Goal: Manage account settings

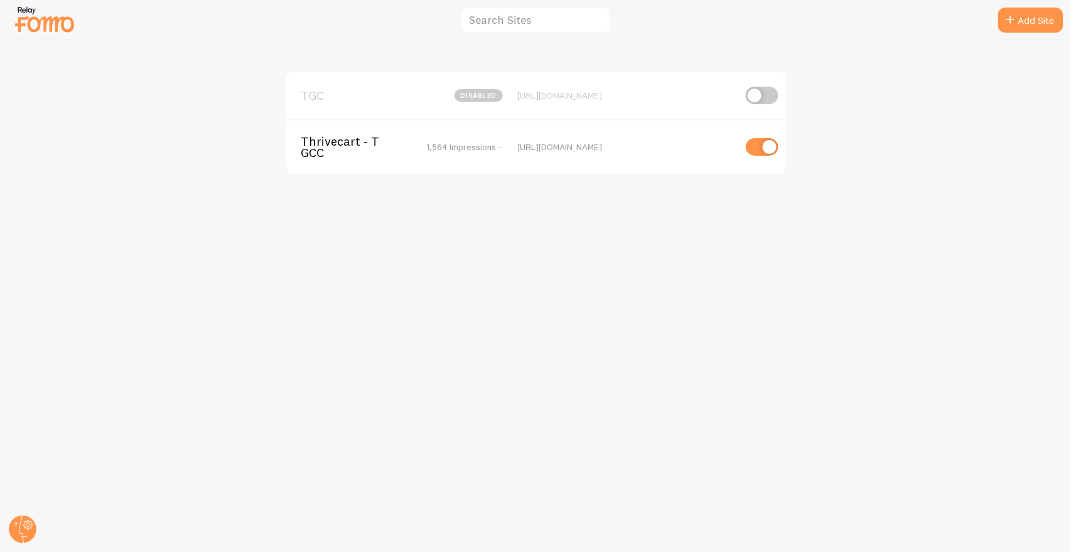
click at [356, 145] on span "Thrivecart - TGCC" at bounding box center [351, 147] width 101 height 23
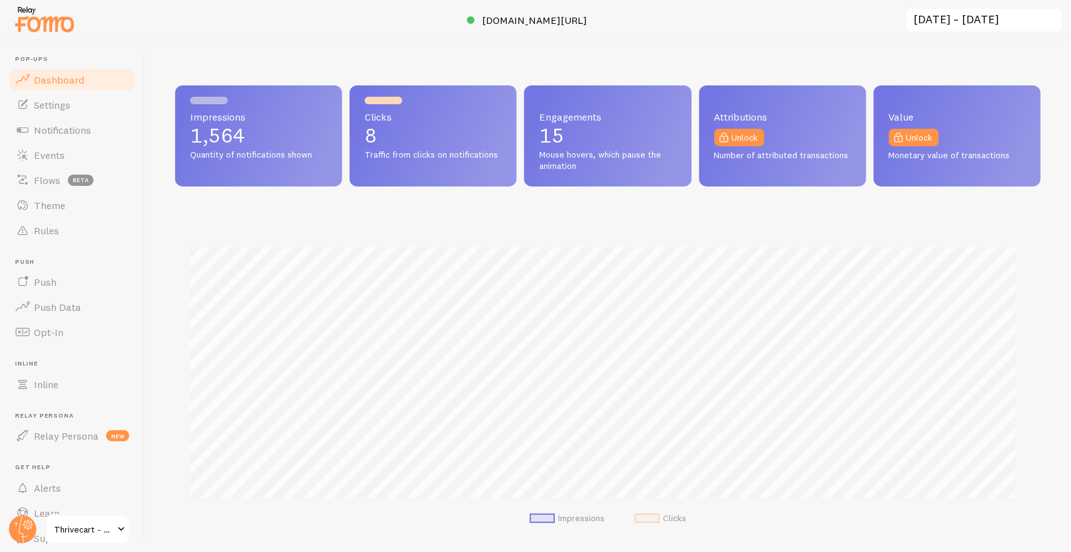
scroll to position [329, 855]
drag, startPoint x: 16, startPoint y: 521, endPoint x: 20, endPoint y: 510, distance: 11.3
click at [16, 521] on circle at bounding box center [23, 529] width 28 height 28
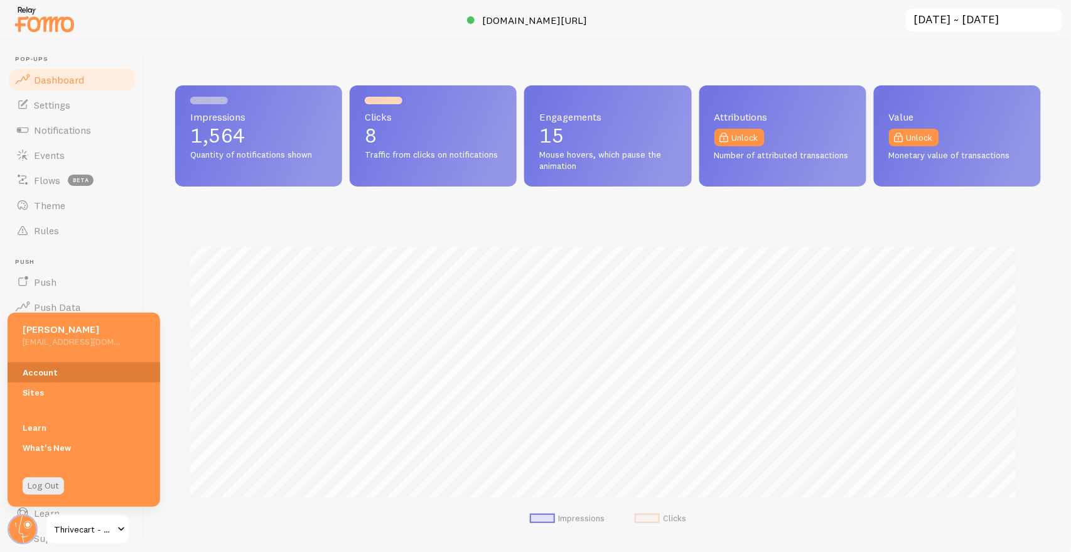
click at [70, 366] on link "Account" at bounding box center [84, 372] width 152 height 20
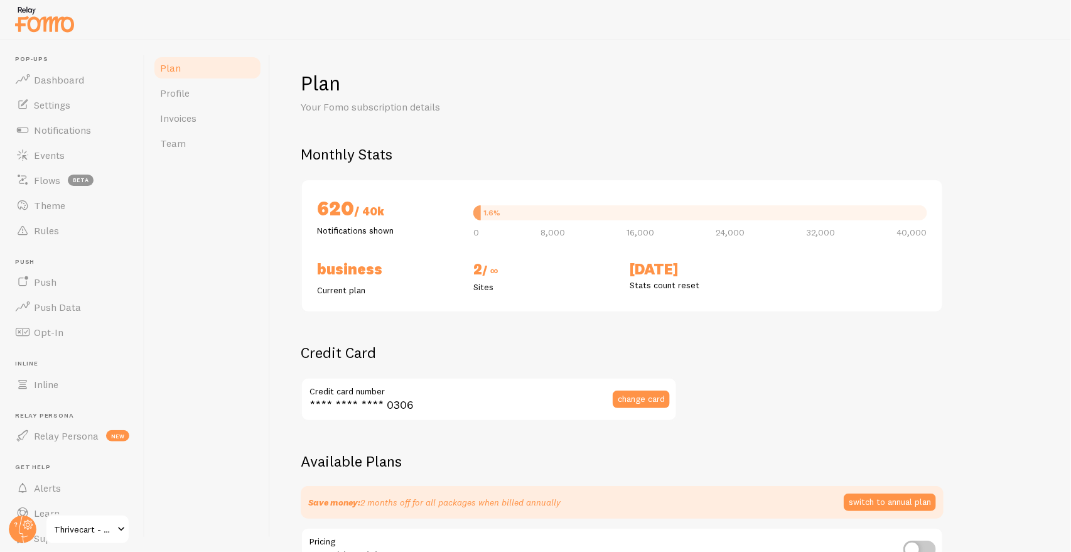
checkbox input "true"
click at [79, 83] on span "Dashboard" at bounding box center [59, 79] width 50 height 13
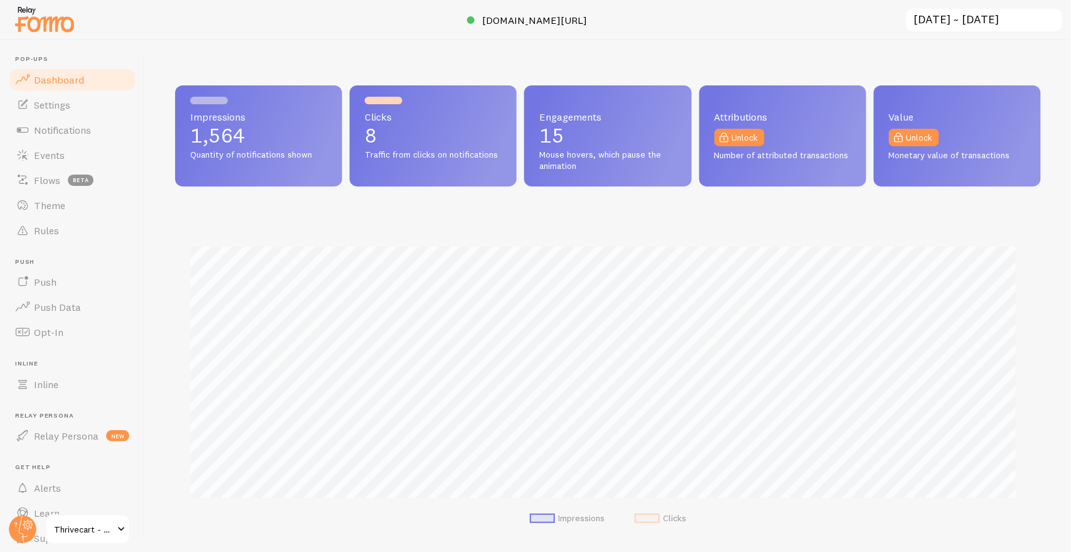
scroll to position [329, 855]
click at [105, 123] on link "Notifications" at bounding box center [72, 129] width 129 height 25
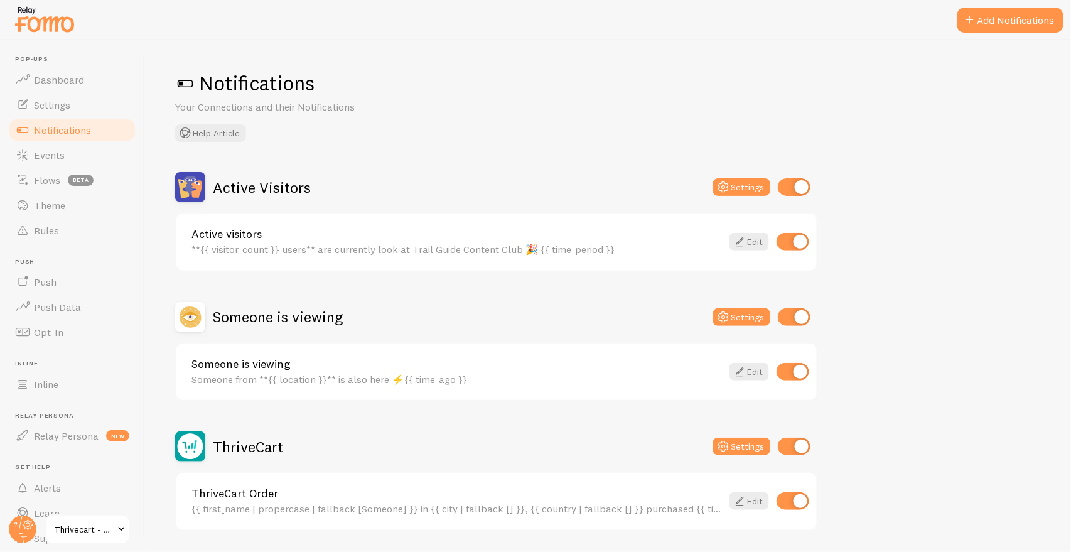
scroll to position [38, 0]
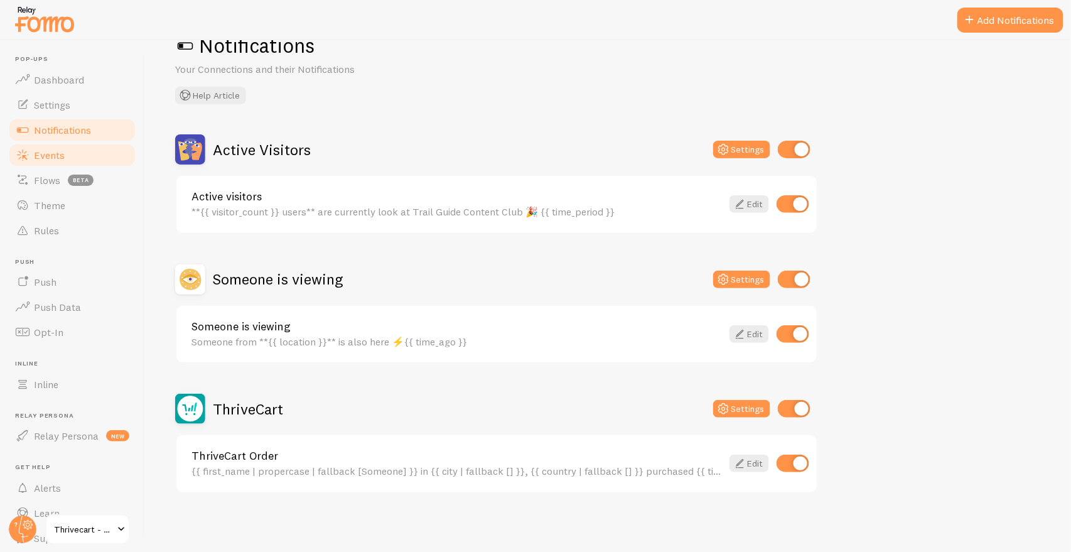
click at [93, 150] on link "Events" at bounding box center [72, 154] width 129 height 25
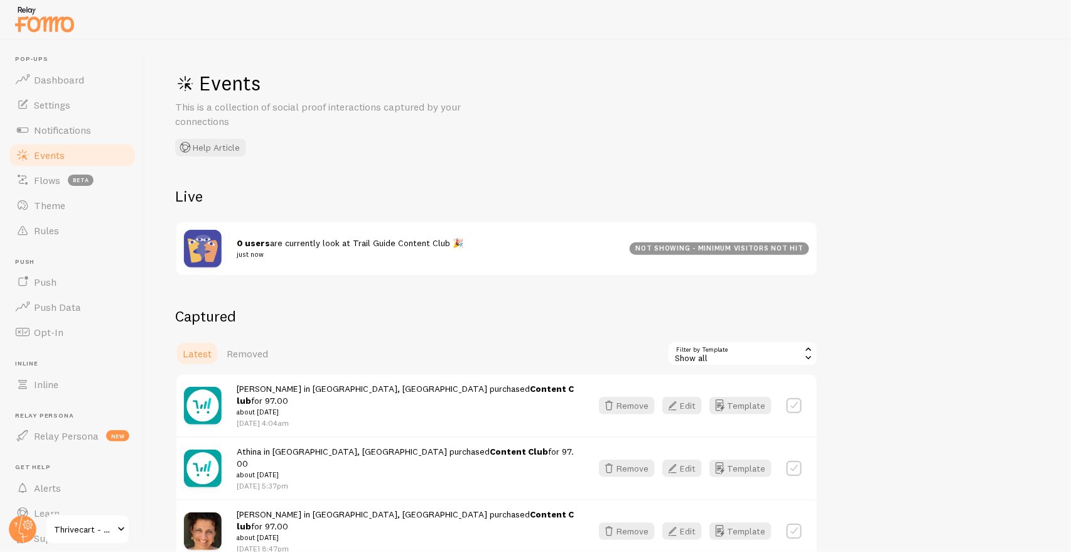
click at [60, 28] on img at bounding box center [44, 19] width 63 height 32
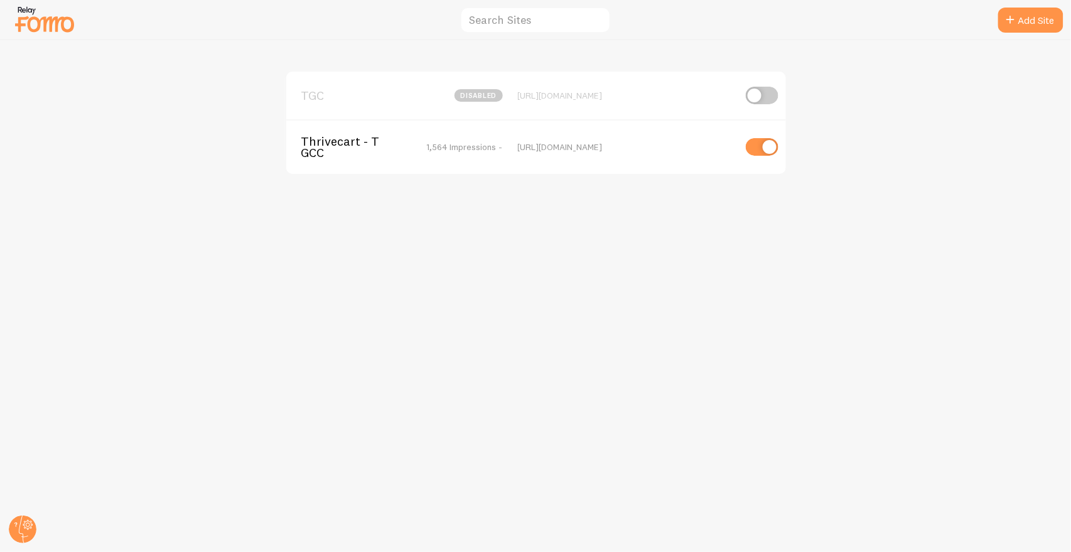
click at [346, 136] on span "Thrivecart - TGCC" at bounding box center [351, 147] width 101 height 23
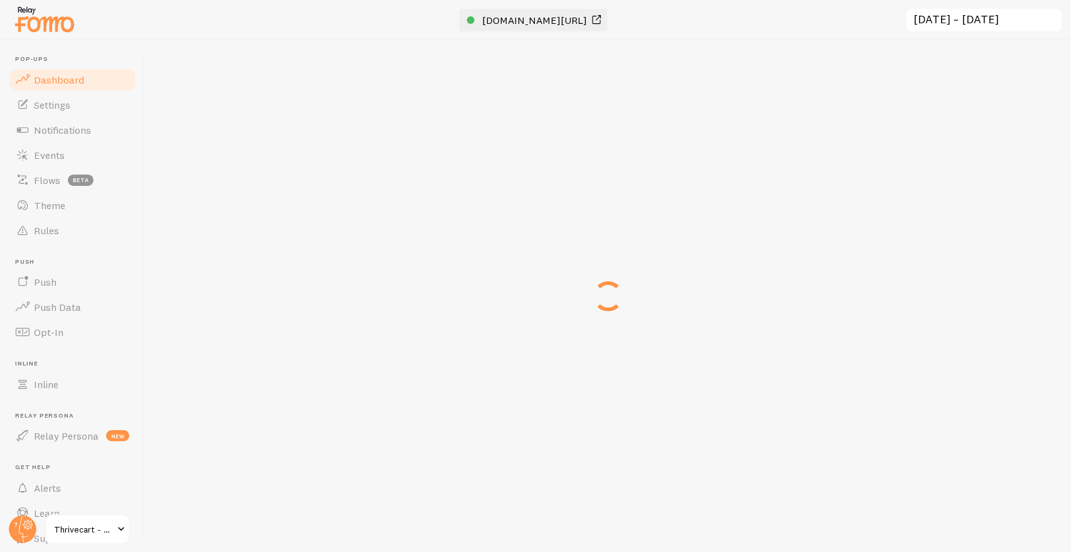
click at [504, 18] on span "[DOMAIN_NAME][URL]" at bounding box center [534, 20] width 105 height 13
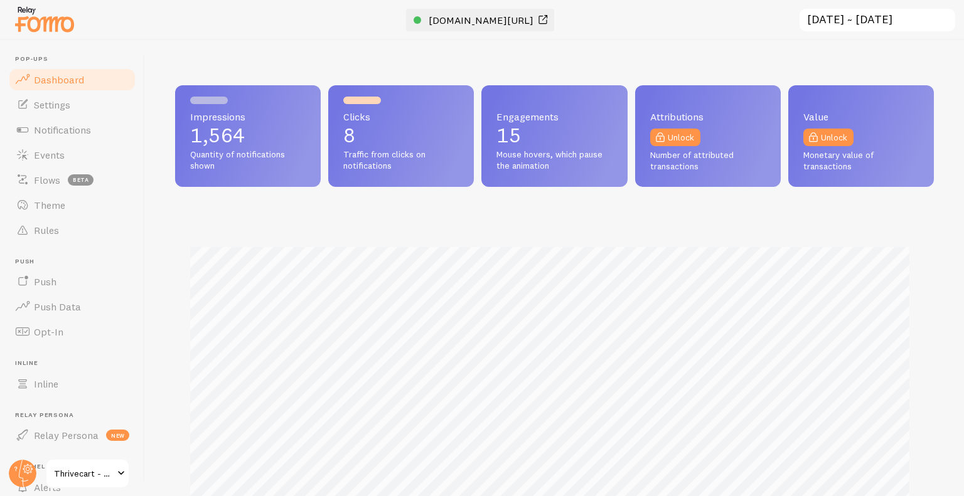
scroll to position [329, 749]
